Goal: Task Accomplishment & Management: Manage account settings

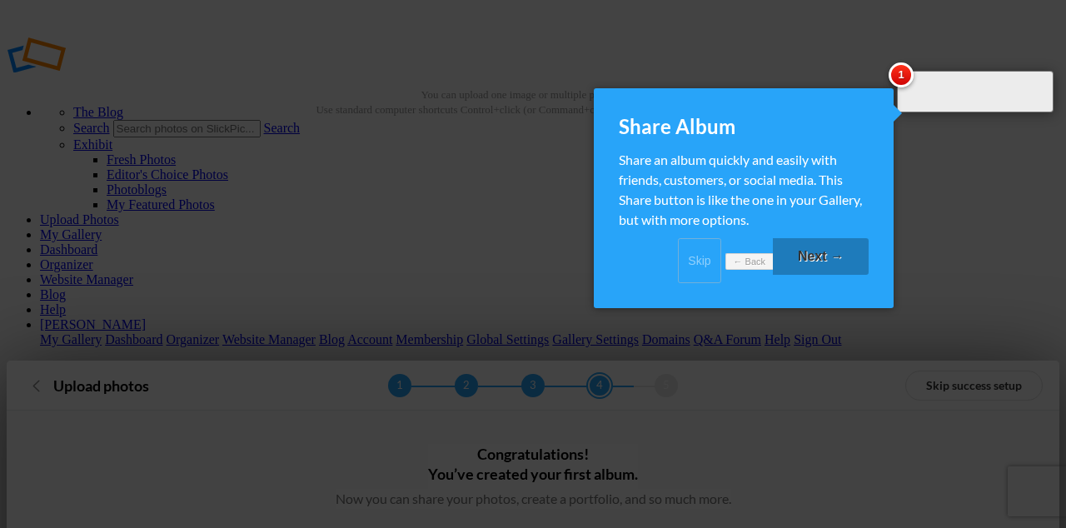
click at [678, 276] on link "Skip" at bounding box center [699, 260] width 43 height 45
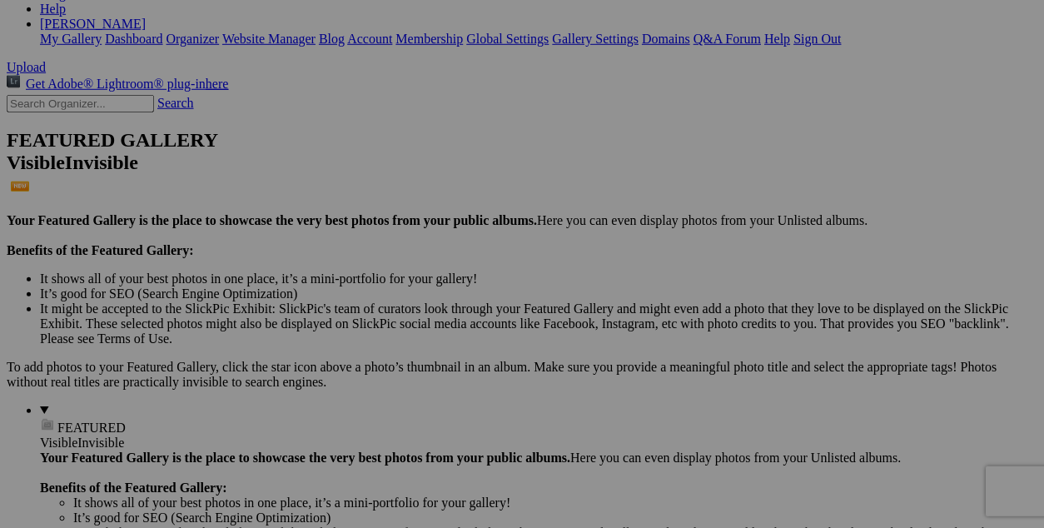
scroll to position [318, 0]
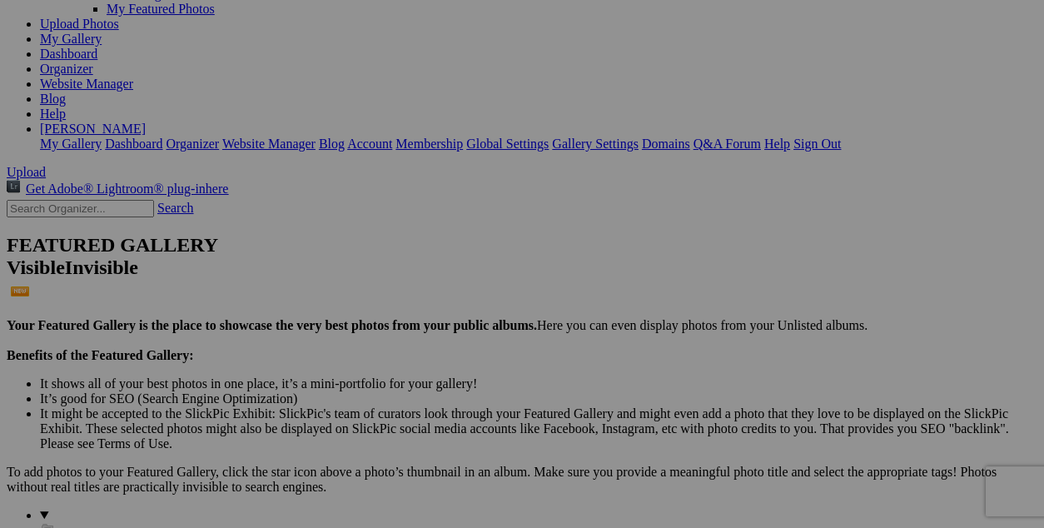
scroll to position [0, 0]
